Goal: Complete application form

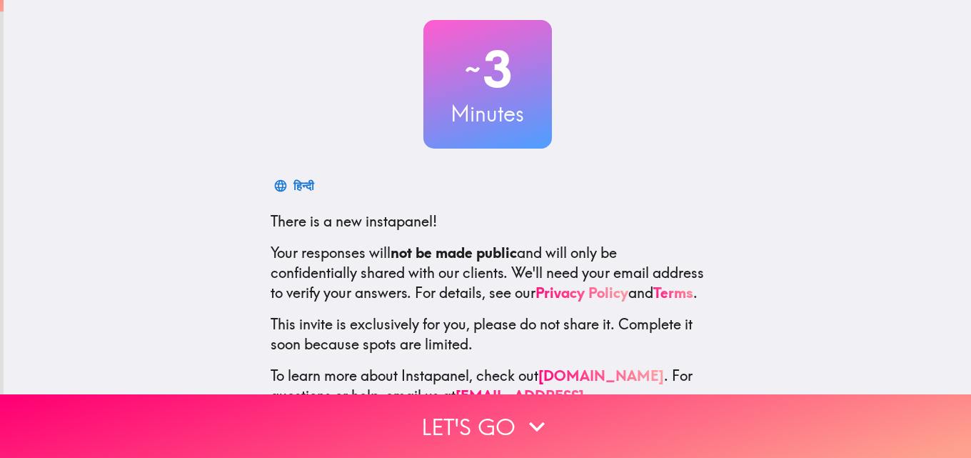
scroll to position [136, 0]
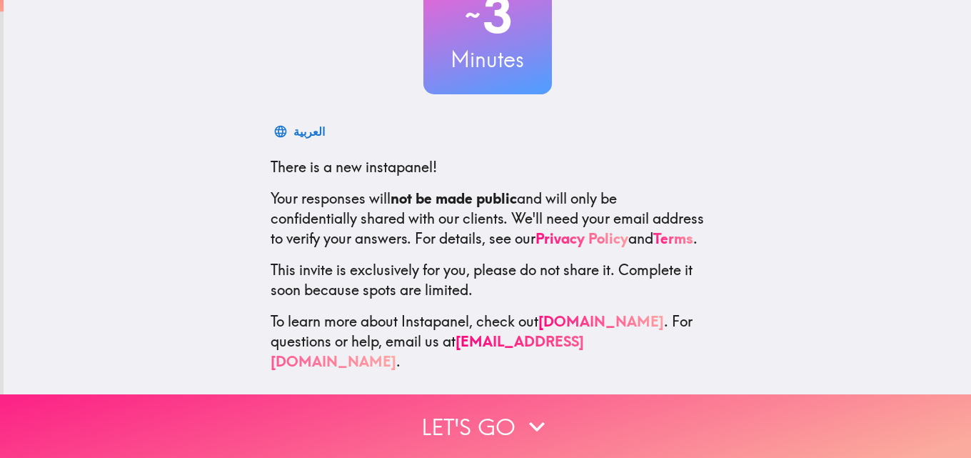
click at [500, 403] on button "Let's go" at bounding box center [485, 426] width 971 height 64
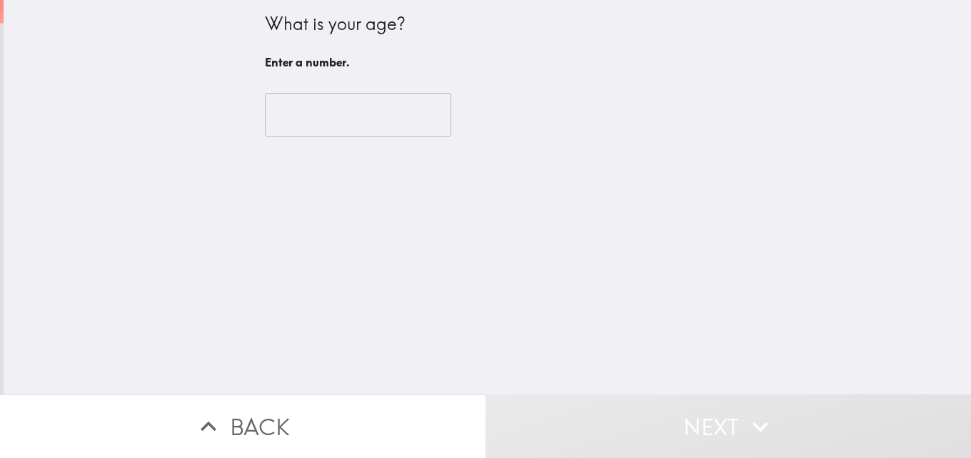
scroll to position [0, 0]
click at [326, 112] on input "number" at bounding box center [358, 115] width 186 height 44
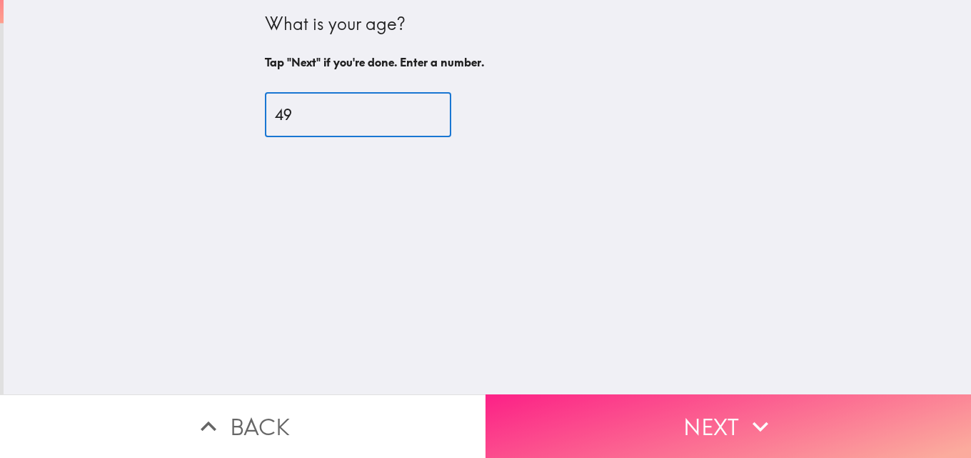
type input "49"
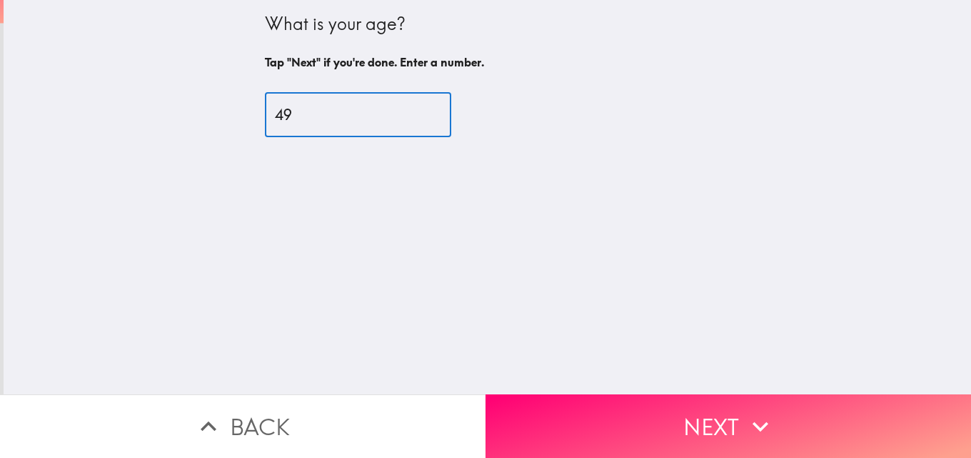
click at [533, 399] on button "Next" at bounding box center [729, 426] width 486 height 64
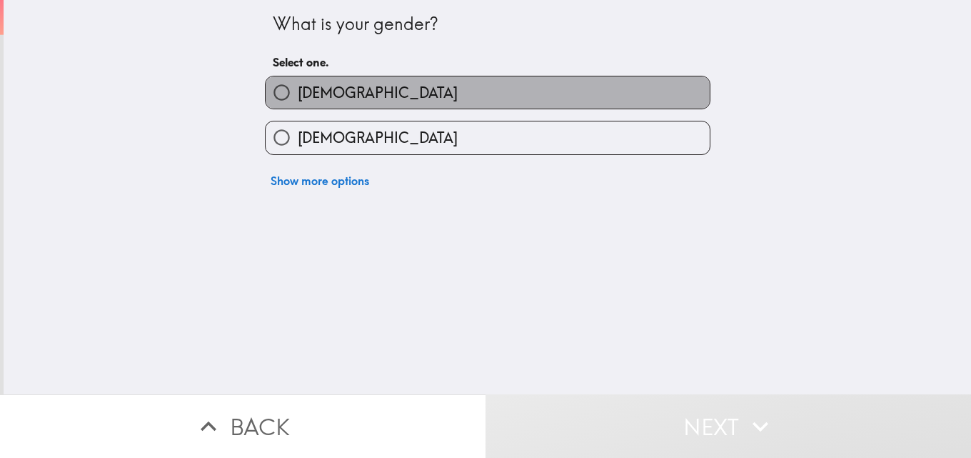
click at [381, 90] on label "[DEMOGRAPHIC_DATA]" at bounding box center [488, 92] width 444 height 32
click at [298, 90] on input "[DEMOGRAPHIC_DATA]" at bounding box center [282, 92] width 32 height 32
radio input "true"
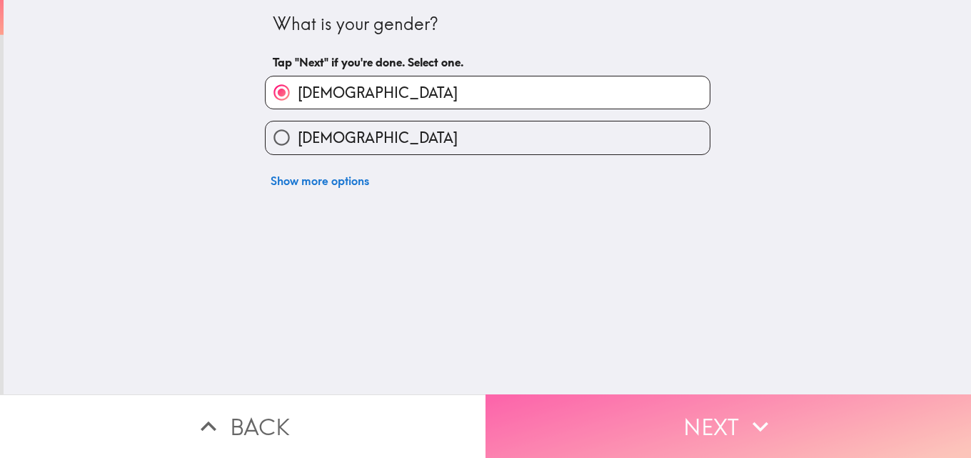
click at [544, 408] on button "Next" at bounding box center [729, 426] width 486 height 64
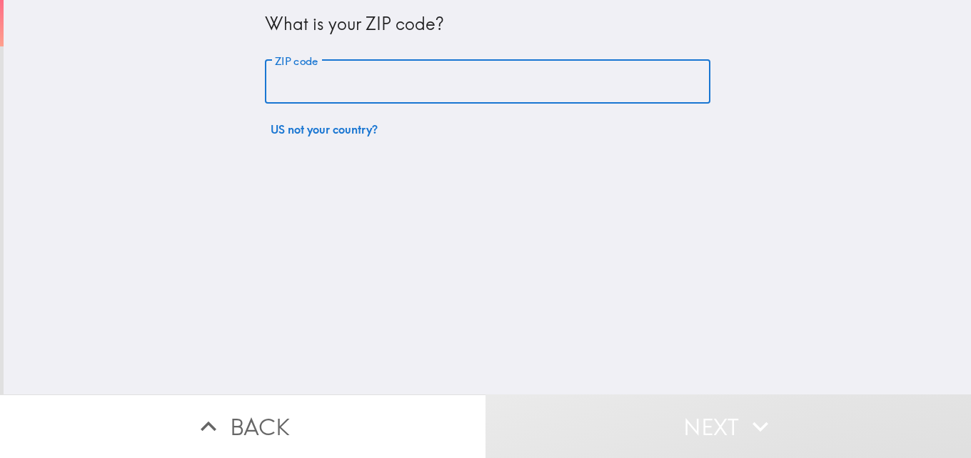
click at [368, 86] on input "ZIP code" at bounding box center [488, 82] width 446 height 44
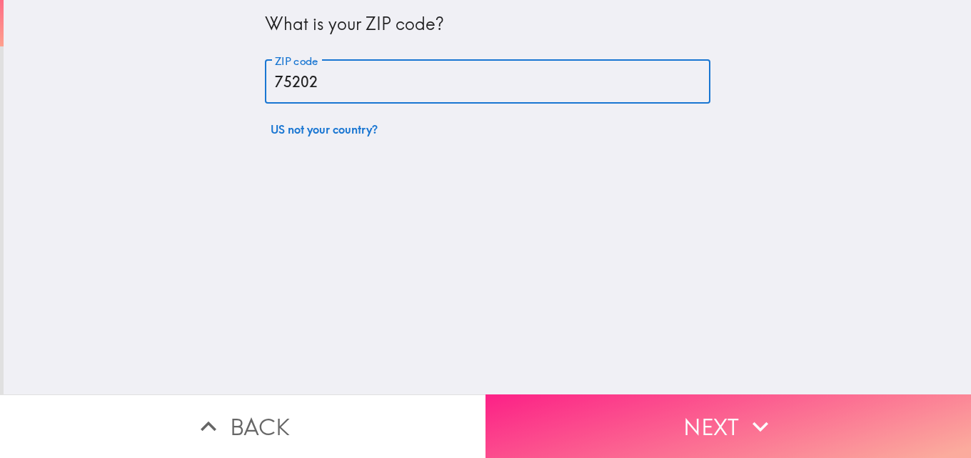
type input "75202"
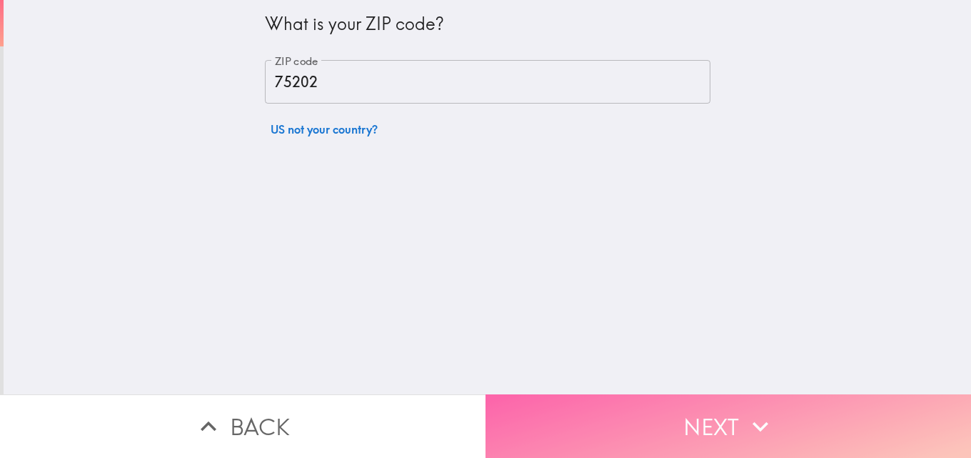
click at [522, 396] on button "Next" at bounding box center [729, 426] width 486 height 64
